Goal: Find specific page/section: Find specific page/section

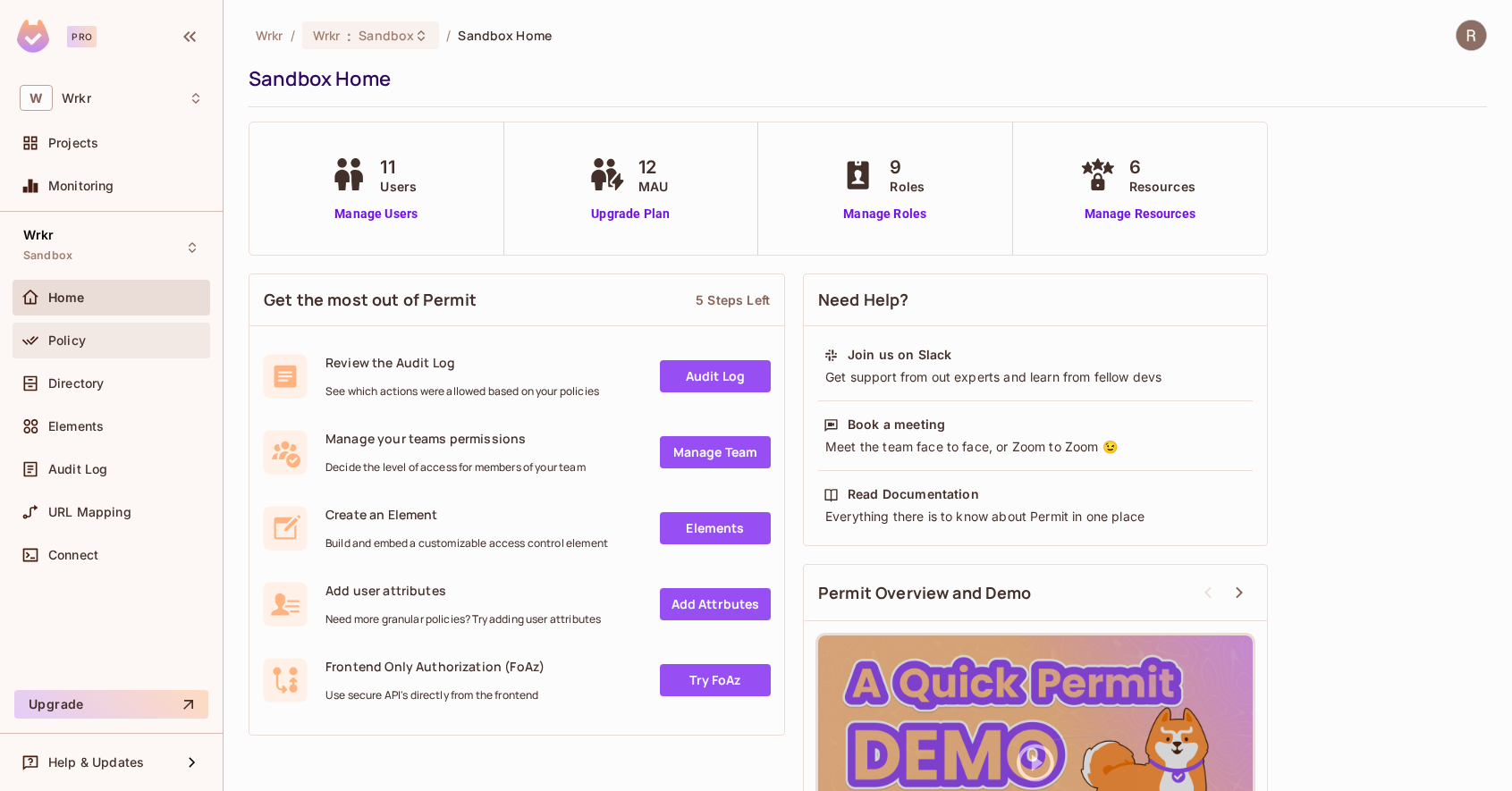
click at [75, 333] on span "Policy" at bounding box center [68, 340] width 38 height 14
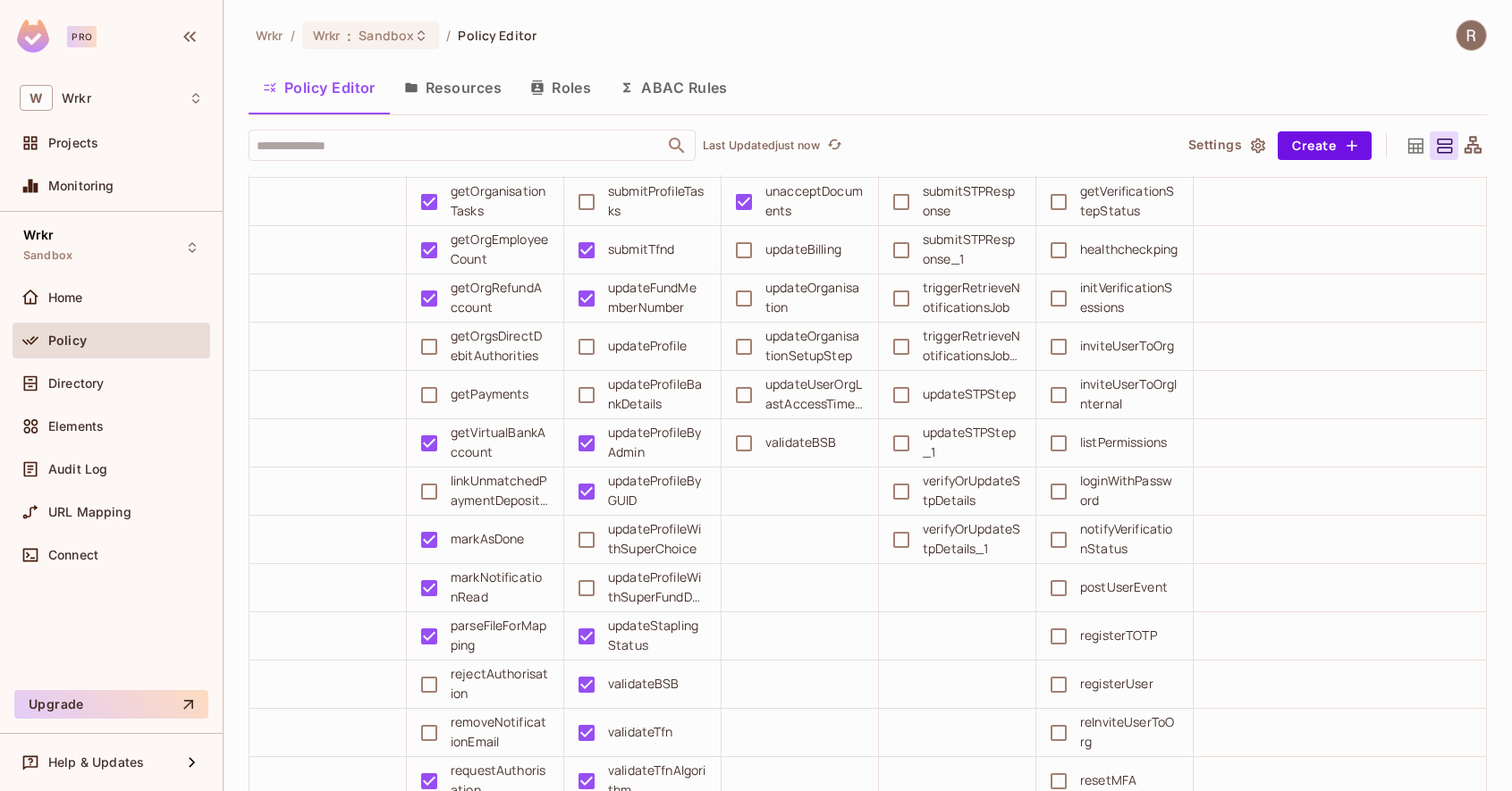
scroll to position [14010, 0]
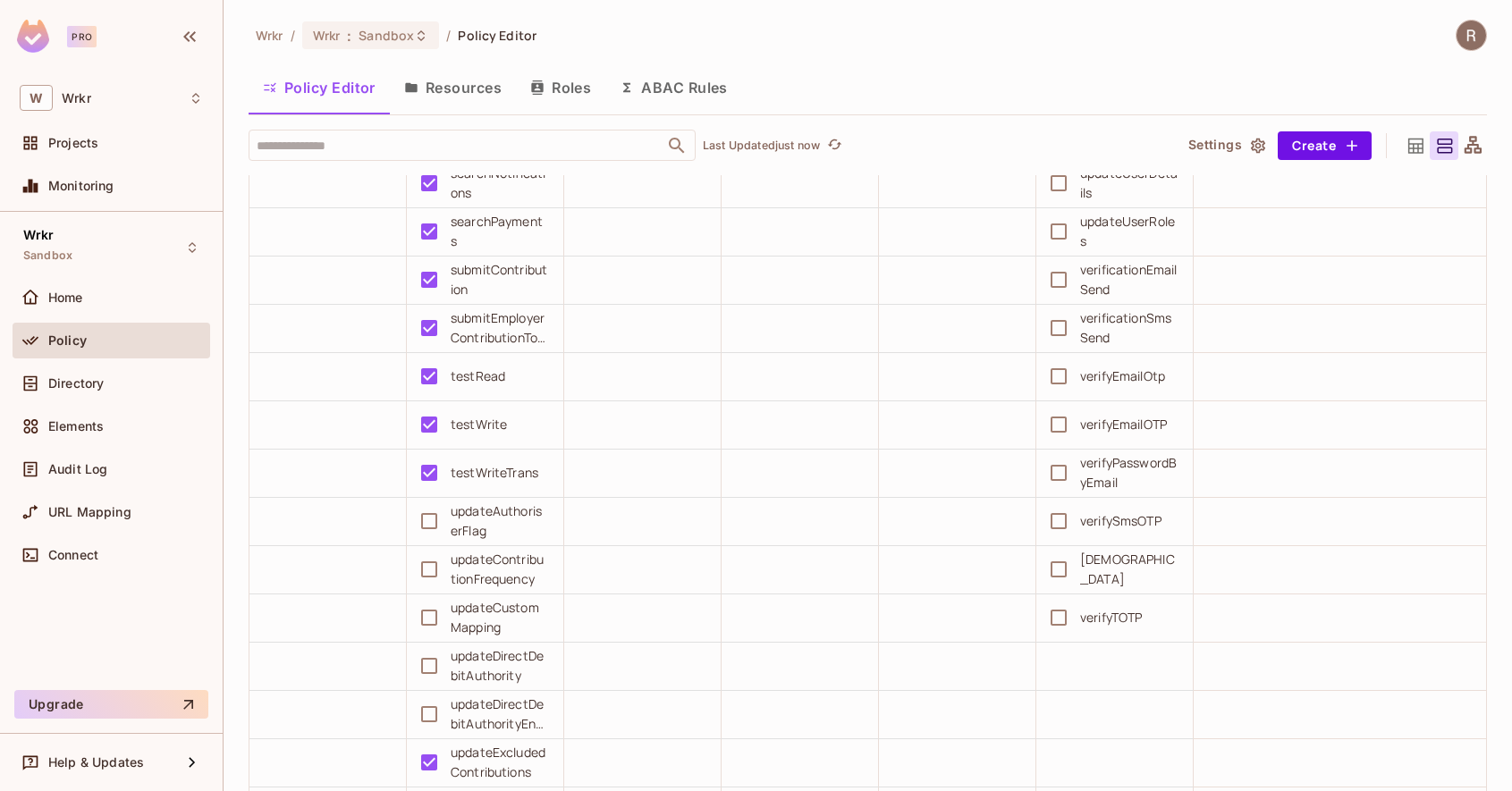
scroll to position [11394, 0]
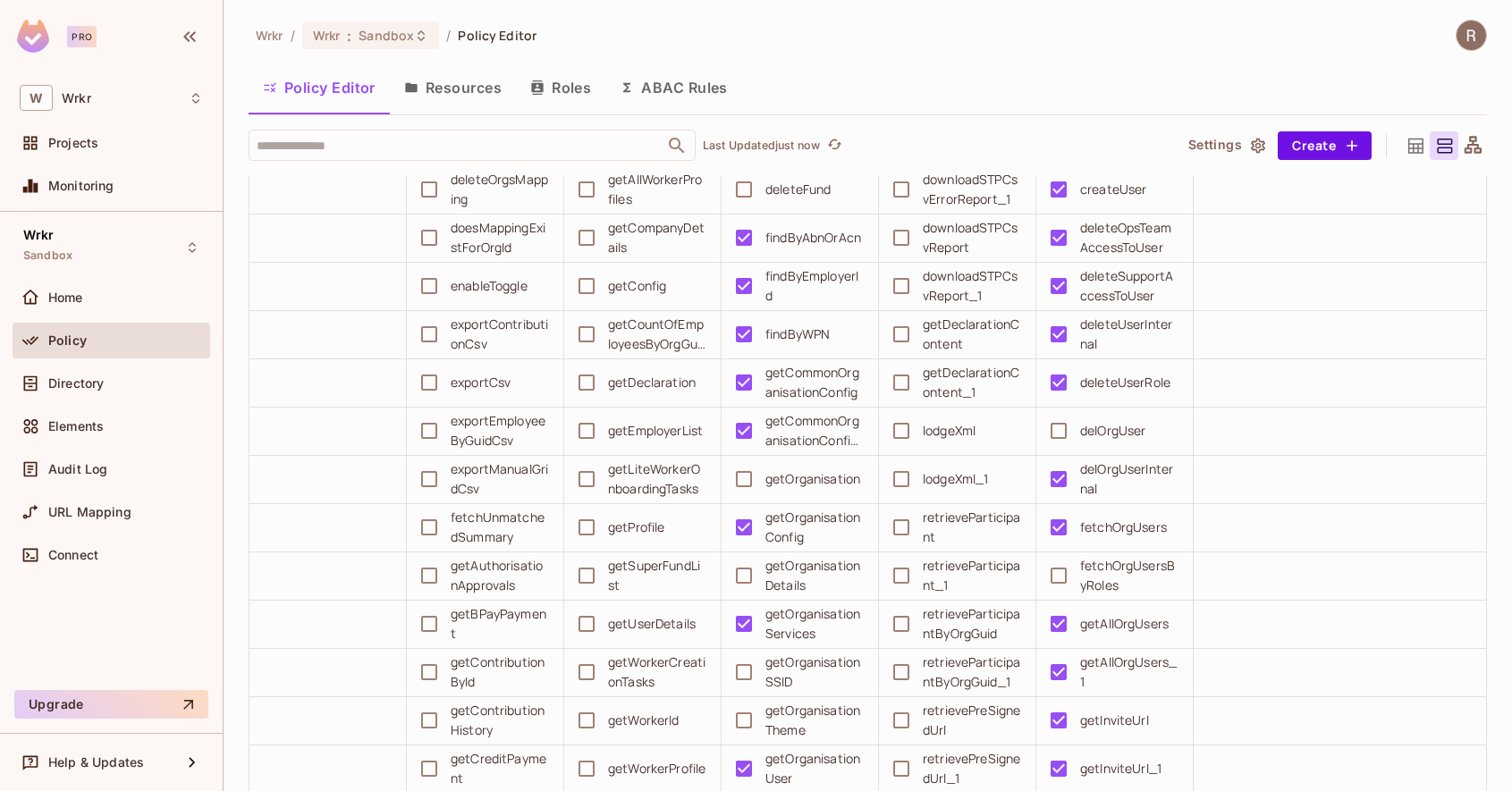
scroll to position [1299, 0]
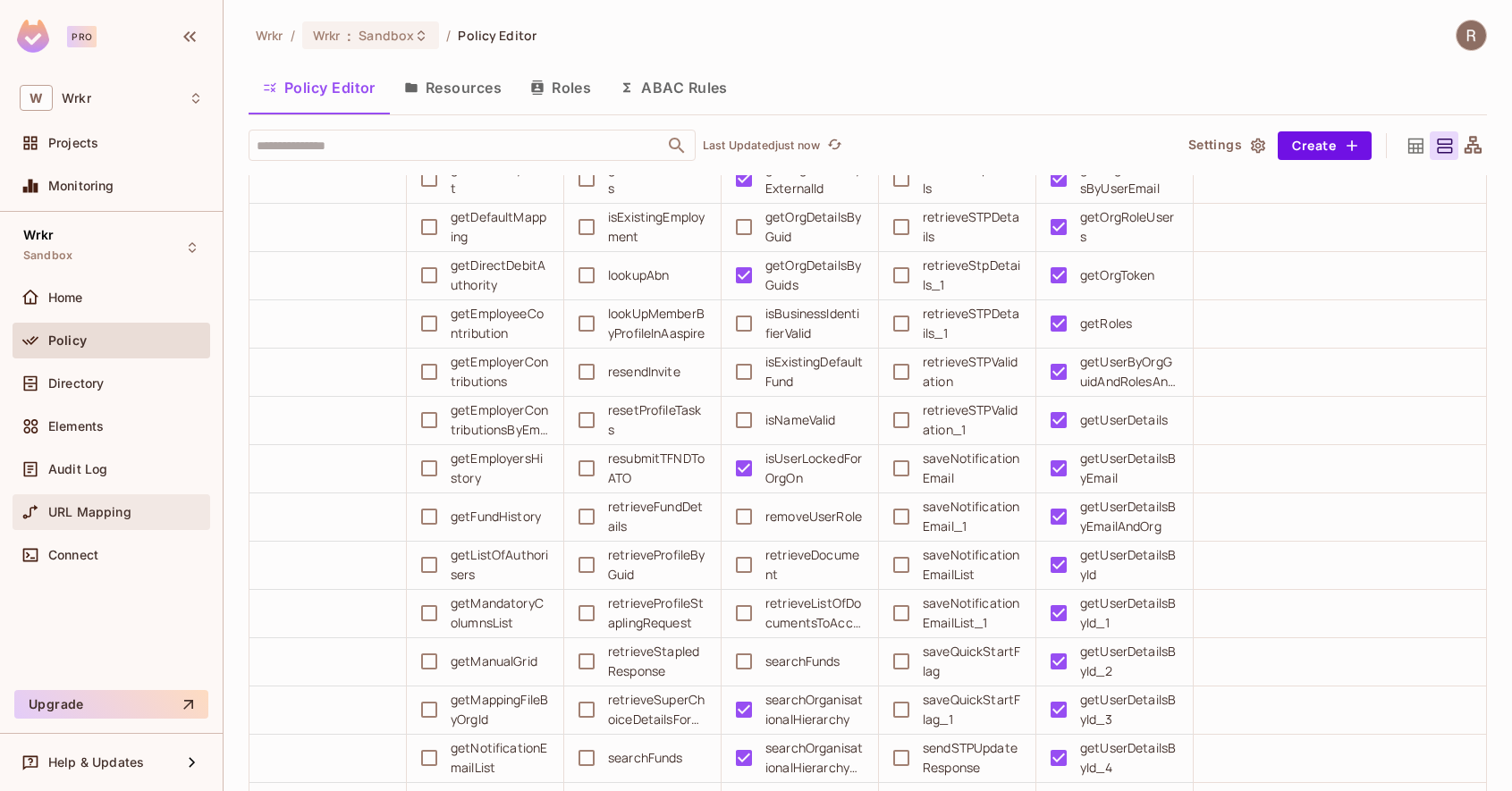
click at [70, 514] on span "URL Mapping" at bounding box center [91, 512] width 84 height 14
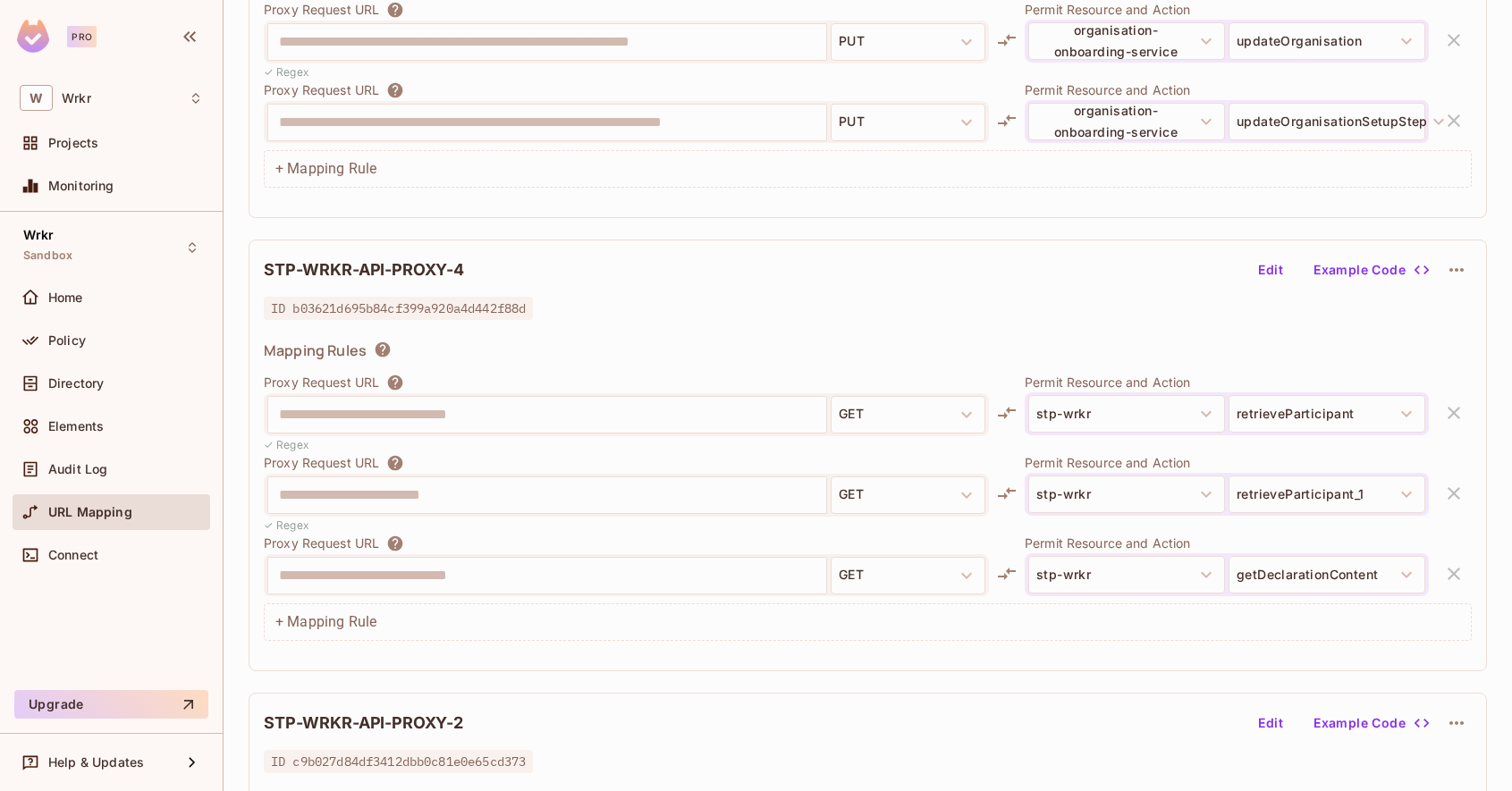
scroll to position [1041, 0]
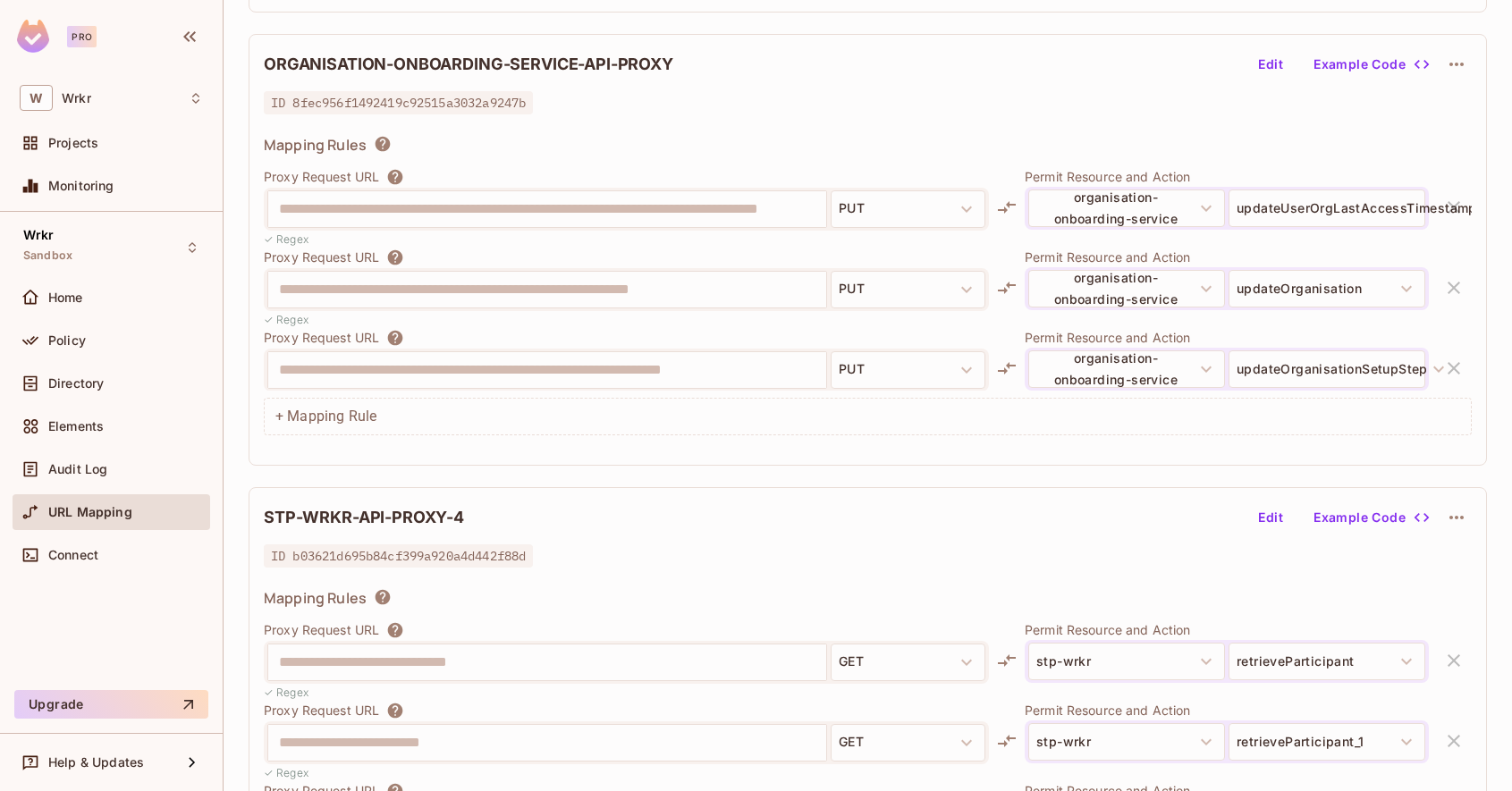
click at [1241, 325] on div at bounding box center [1227, 318] width 404 height 17
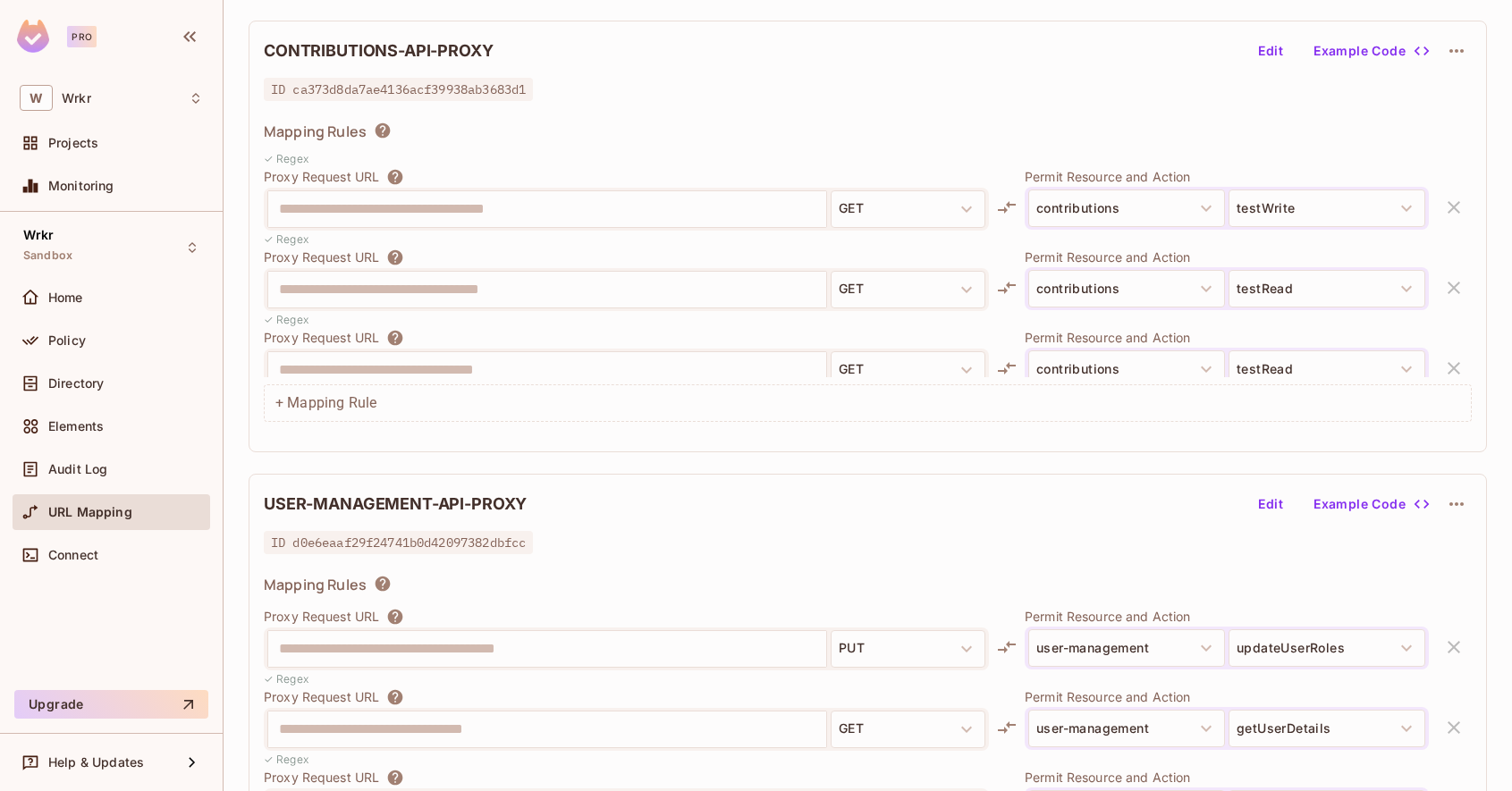
scroll to position [6580, 0]
